Goal: Task Accomplishment & Management: Manage account settings

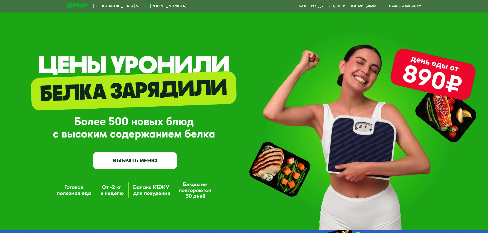
click at [398, 8] on div "Личный кабинет" at bounding box center [404, 6] width 32 height 6
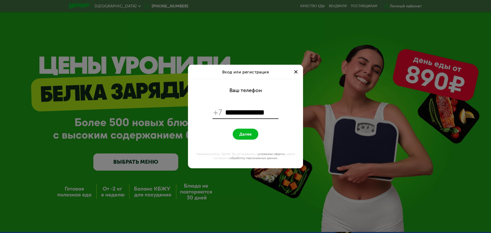
type input "**********"
click at [253, 131] on button "Далее" at bounding box center [246, 134] width 26 height 11
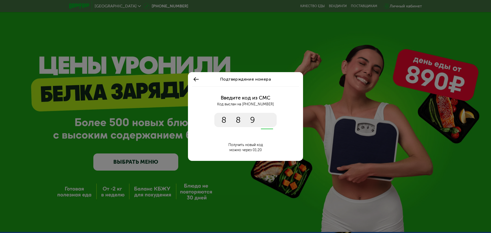
type input "****"
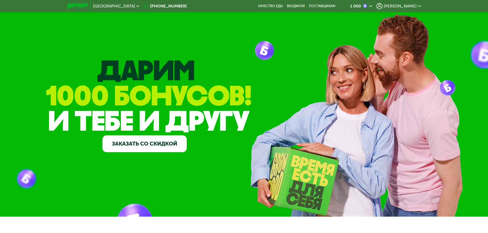
click at [414, 4] on span "[PERSON_NAME]" at bounding box center [399, 6] width 33 height 4
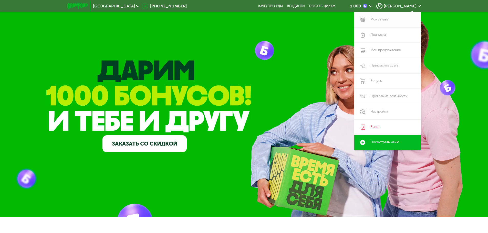
click at [380, 19] on link "Мои заказы" at bounding box center [387, 19] width 67 height 15
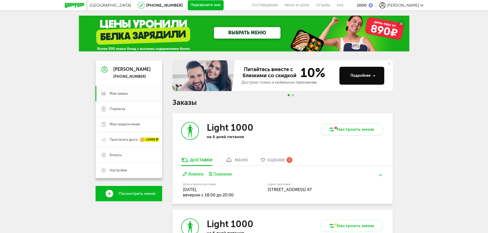
click at [278, 160] on span "Оценки" at bounding box center [275, 160] width 17 height 5
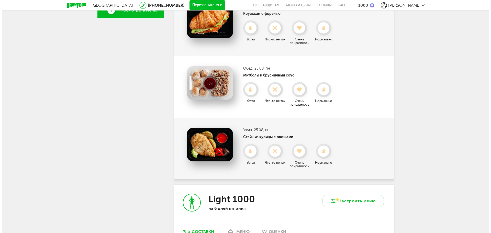
scroll to position [148, 0]
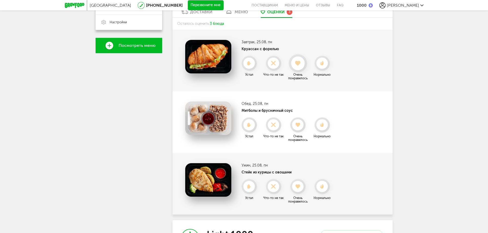
click at [299, 64] on use at bounding box center [298, 63] width 6 height 5
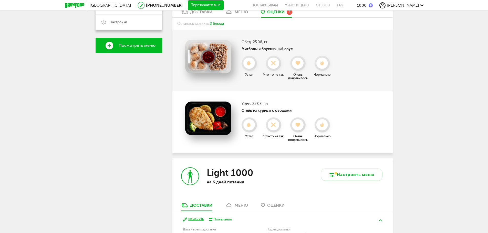
click at [299, 64] on use at bounding box center [297, 63] width 5 height 4
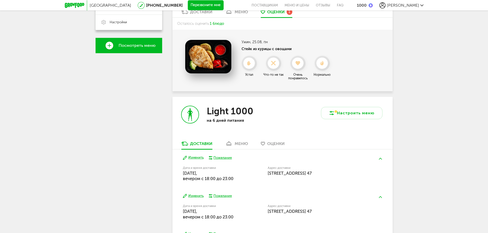
click at [299, 64] on use at bounding box center [297, 63] width 5 height 4
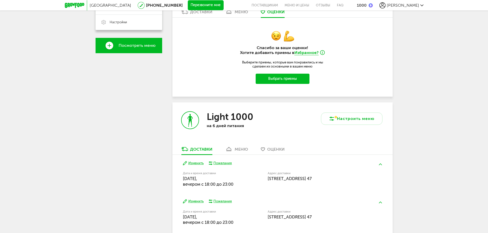
click at [287, 78] on button "Выбрать приемы" at bounding box center [282, 79] width 54 height 10
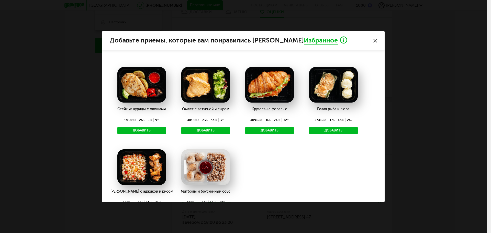
click at [277, 129] on button "Добавить" at bounding box center [269, 131] width 49 height 8
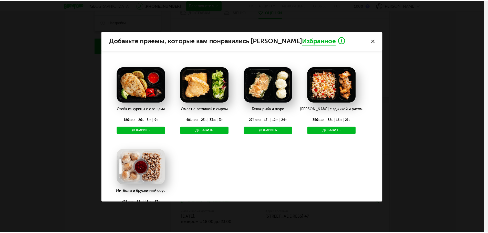
scroll to position [0, 0]
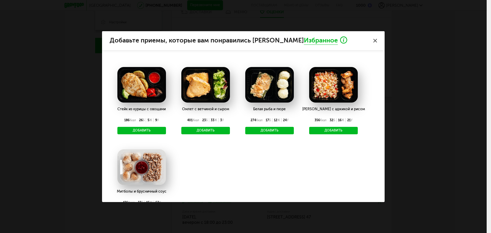
click at [376, 42] on icon at bounding box center [376, 41] width 4 height 4
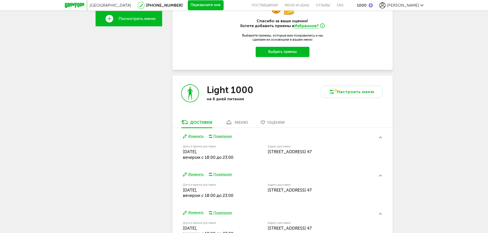
scroll to position [133, 0]
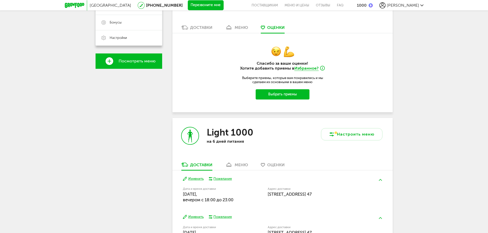
click at [204, 26] on div "Доставки" at bounding box center [201, 27] width 22 height 5
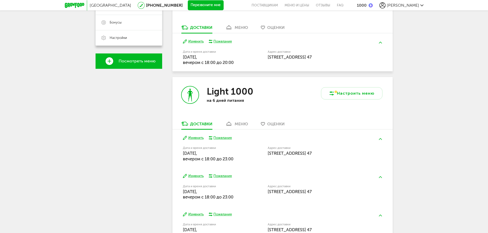
click at [245, 28] on div "меню" at bounding box center [240, 27] width 13 height 5
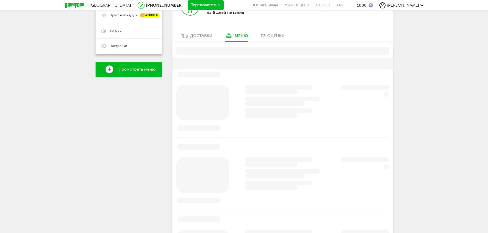
scroll to position [100, 0]
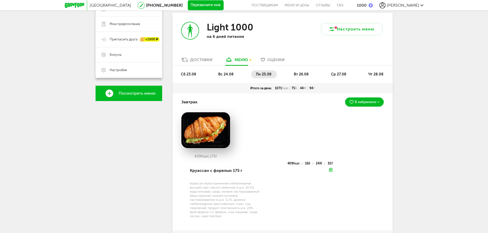
click at [342, 72] on span "ср 27.08" at bounding box center [338, 74] width 15 height 4
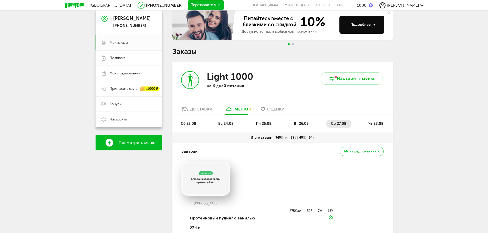
scroll to position [49, 0]
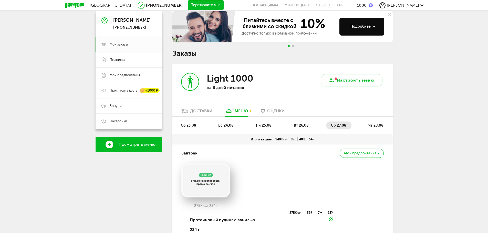
click at [382, 124] on span "чт 28.08" at bounding box center [375, 125] width 15 height 4
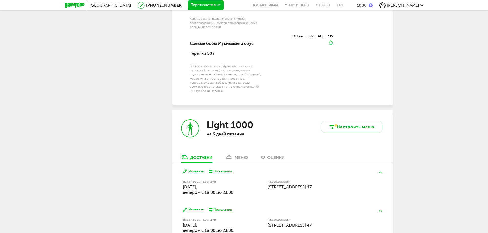
scroll to position [740, 0]
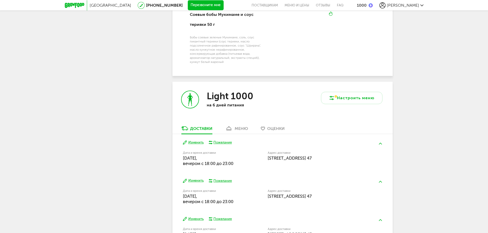
click at [240, 131] on div "меню" at bounding box center [240, 128] width 13 height 5
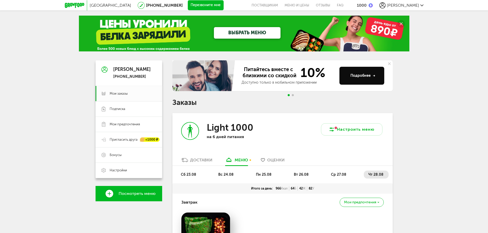
scroll to position [102, 0]
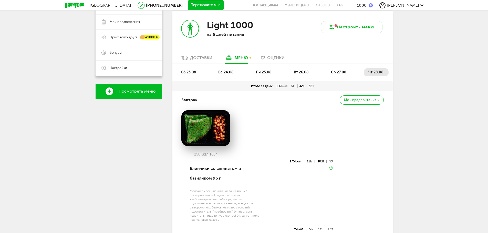
click at [197, 56] on div "Доставки" at bounding box center [201, 57] width 22 height 5
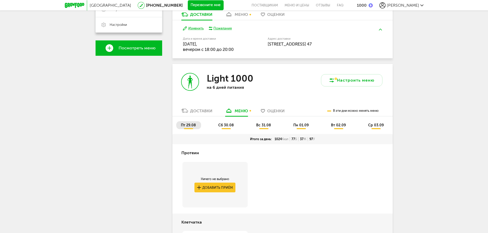
scroll to position [128, 0]
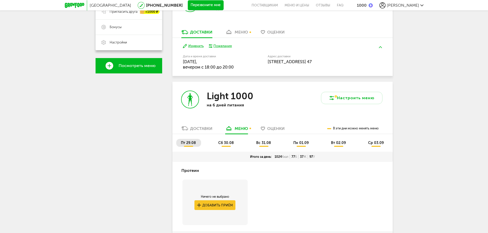
click at [196, 128] on div "Доставки" at bounding box center [201, 128] width 22 height 5
